Goal: Use online tool/utility: Utilize a website feature to perform a specific function

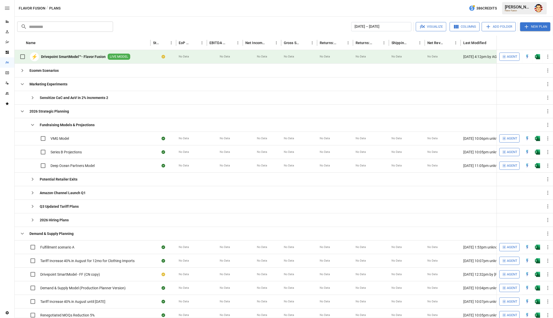
click at [502, 57] on icon "button" at bounding box center [504, 56] width 5 height 5
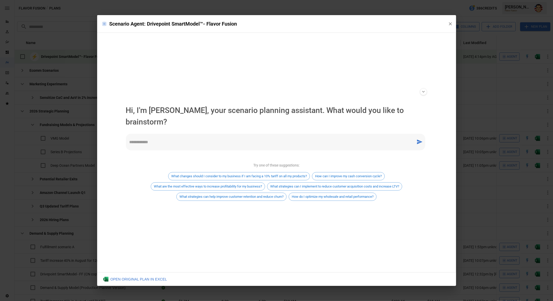
click at [167, 139] on textarea at bounding box center [270, 142] width 283 height 6
type textarea "*"
type textarea "**********"
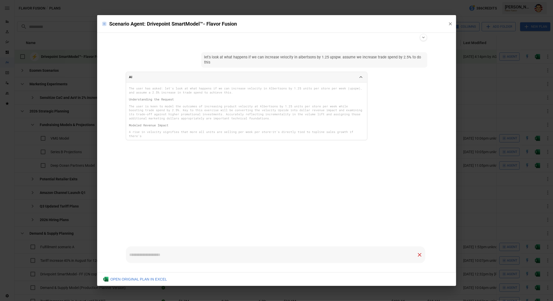
scroll to position [6, 0]
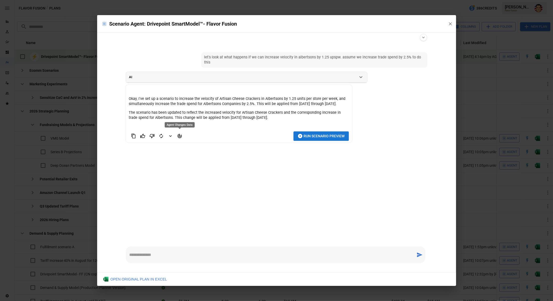
click at [180, 136] on icon "Agent Changes Data" at bounding box center [179, 136] width 5 height 5
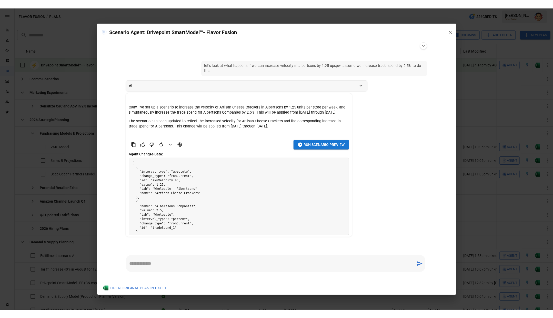
scroll to position [7, 0]
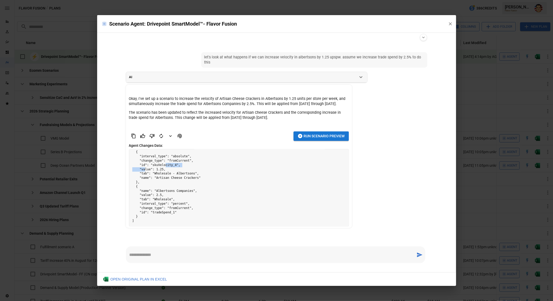
drag, startPoint x: 146, startPoint y: 167, endPoint x: 166, endPoint y: 167, distance: 20.3
click at [165, 167] on pre "[ { "interval_type": "absolute", "change_type": "fromCurrent", "id": "skuVeloci…" at bounding box center [238, 185] width 219 height 84
click at [170, 191] on pre "[ { "interval_type": "absolute", "change_type": "fromCurrent", "id": "skuVeloci…" at bounding box center [238, 185] width 219 height 84
drag, startPoint x: 155, startPoint y: 196, endPoint x: 169, endPoint y: 196, distance: 13.8
click at [168, 196] on pre "[ { "interval_type": "absolute", "change_type": "fromCurrent", "id": "skuVeloci…" at bounding box center [238, 185] width 219 height 84
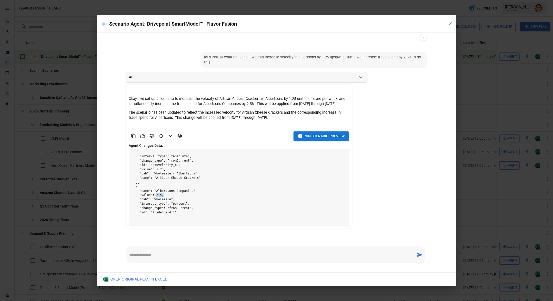
click at [169, 196] on pre "[ { "interval_type": "absolute", "change_type": "fromCurrent", "id": "skuVeloci…" at bounding box center [238, 185] width 219 height 84
click at [164, 232] on ul "let's look at what happens if we can increase velocity in albertsons by 1.25 up…" at bounding box center [277, 143] width 310 height 190
click at [302, 138] on icon "button" at bounding box center [300, 136] width 5 height 5
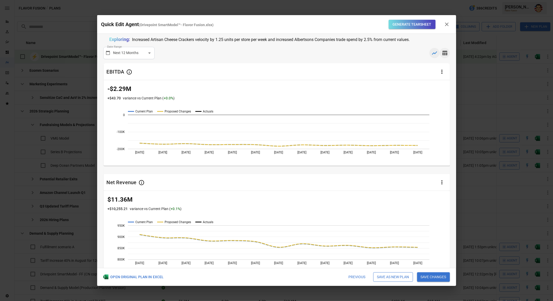
click at [447, 55] on icon "button" at bounding box center [445, 53] width 6 height 6
